Goal: Find specific page/section

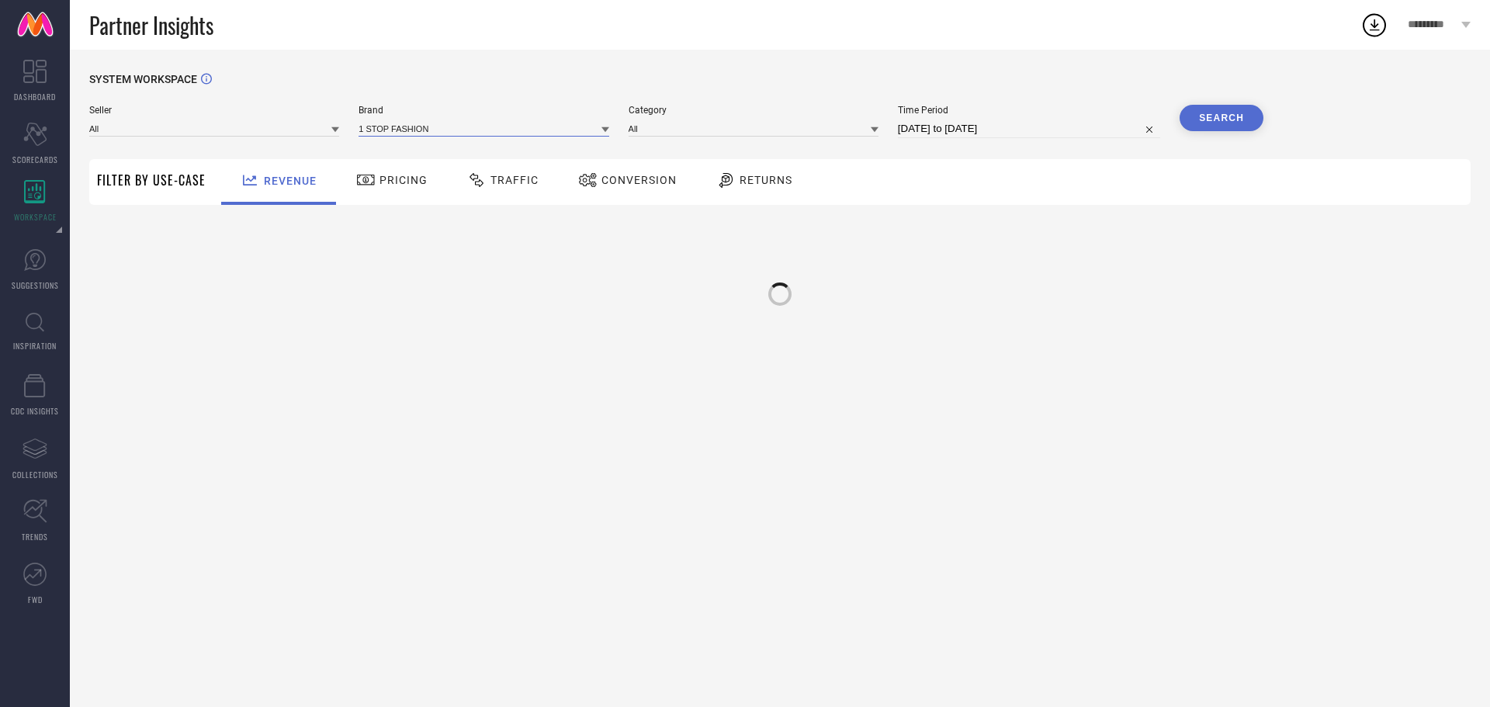
click at [415, 134] on input at bounding box center [484, 128] width 250 height 16
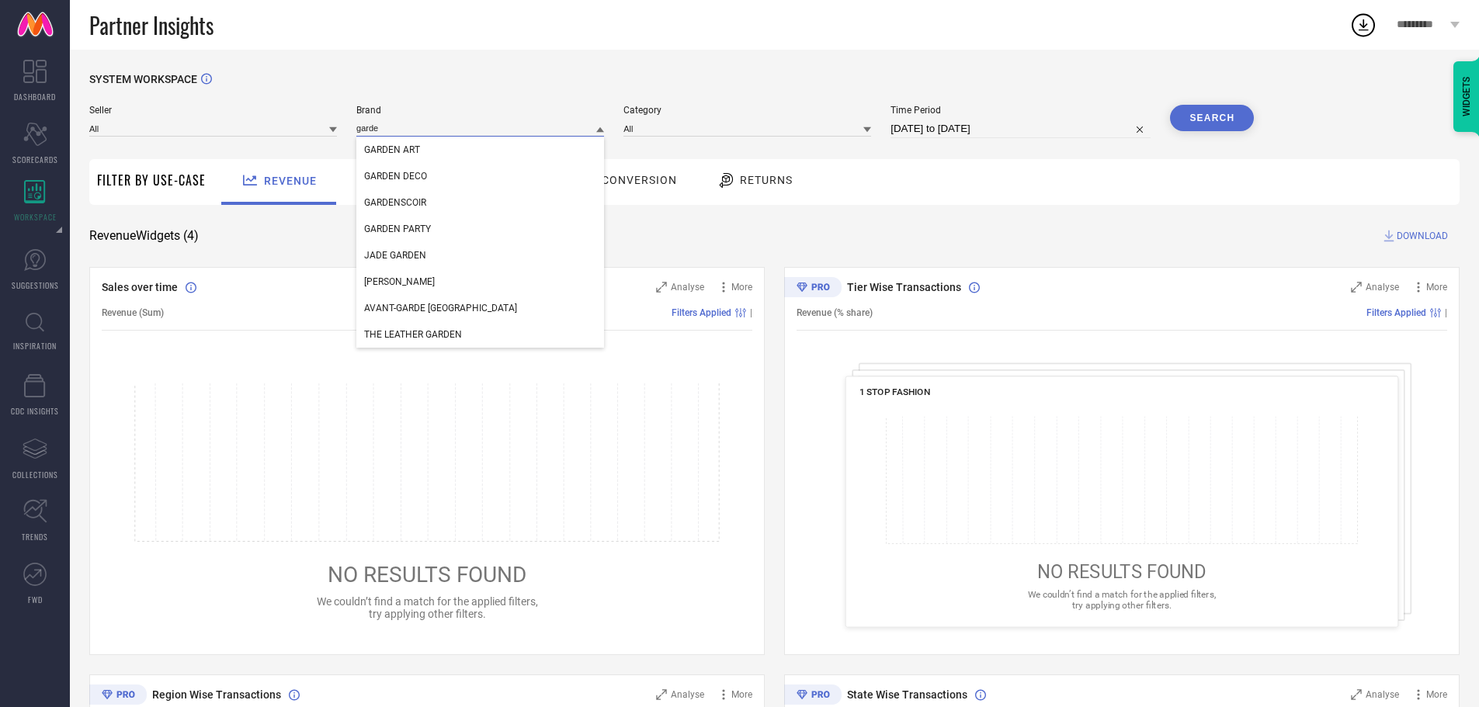
type input "garden"
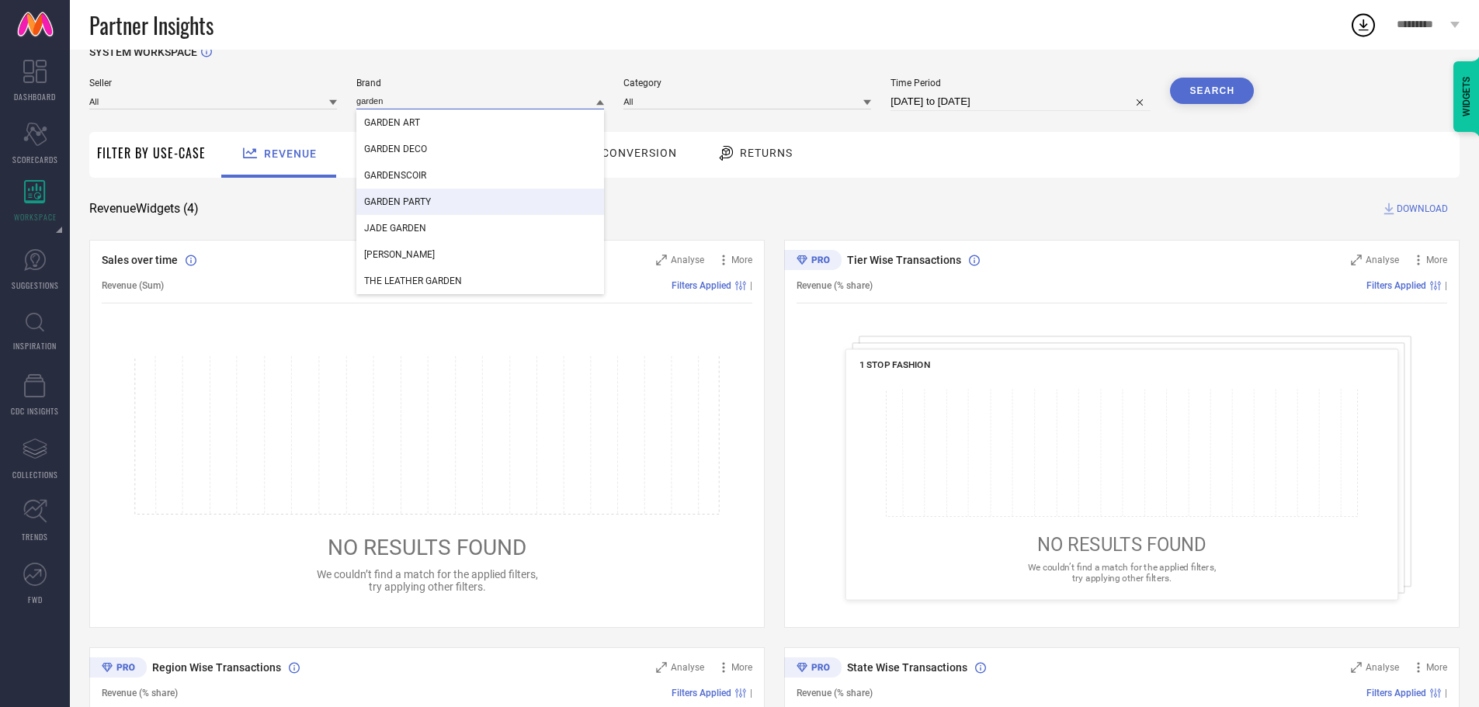
scroll to position [26, 0]
